Goal: Task Accomplishment & Management: Manage account settings

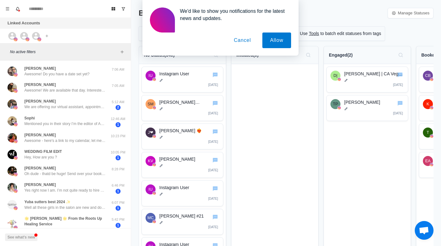
click at [245, 40] on button "Cancel" at bounding box center [242, 41] width 33 height 16
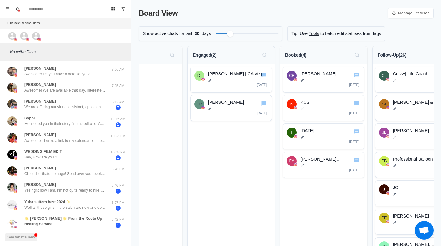
scroll to position [0, 255]
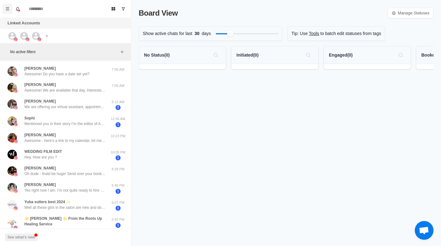
click at [7, 10] on icon "Menu" at bounding box center [7, 8] width 3 height 3
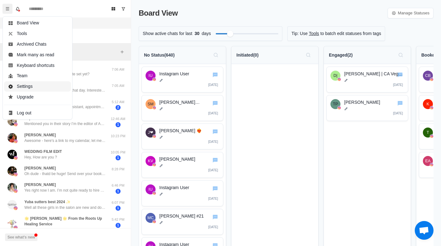
click at [37, 88] on button "Settings" at bounding box center [37, 86] width 67 height 11
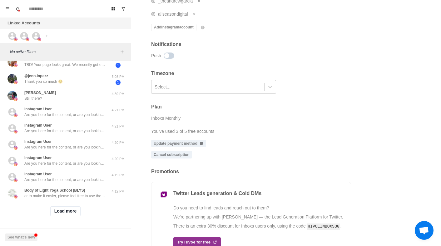
scroll to position [174, 0]
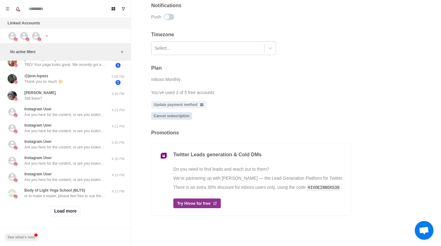
click at [177, 117] on link "Cancel subscription" at bounding box center [171, 116] width 41 height 8
